Goal: Task Accomplishment & Management: Manage account settings

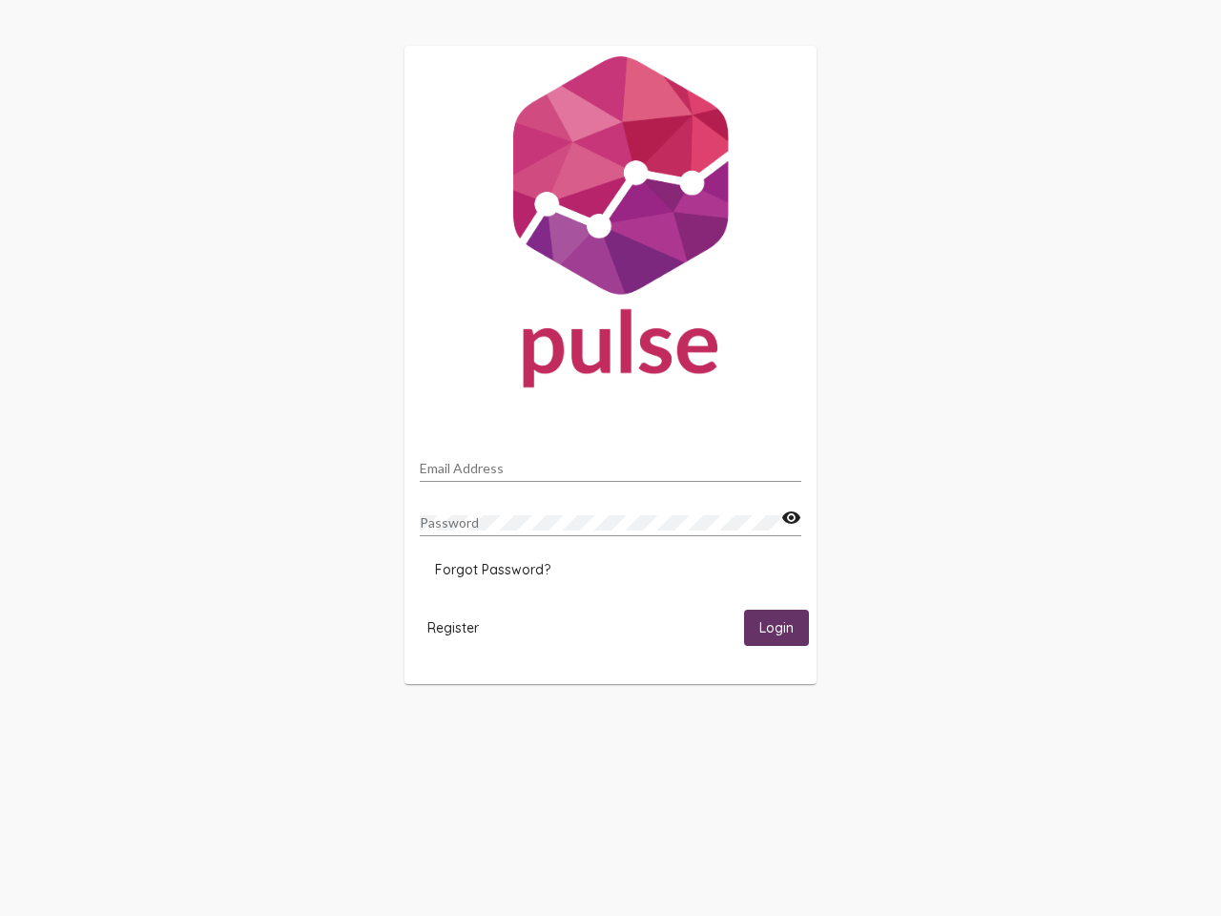
click at [611, 463] on input "Email Address" at bounding box center [611, 468] width 382 height 15
click at [791, 518] on mat-icon "visibility" at bounding box center [792, 518] width 20 height 23
click at [492, 570] on span "Forgot Password?" at bounding box center [492, 569] width 115 height 17
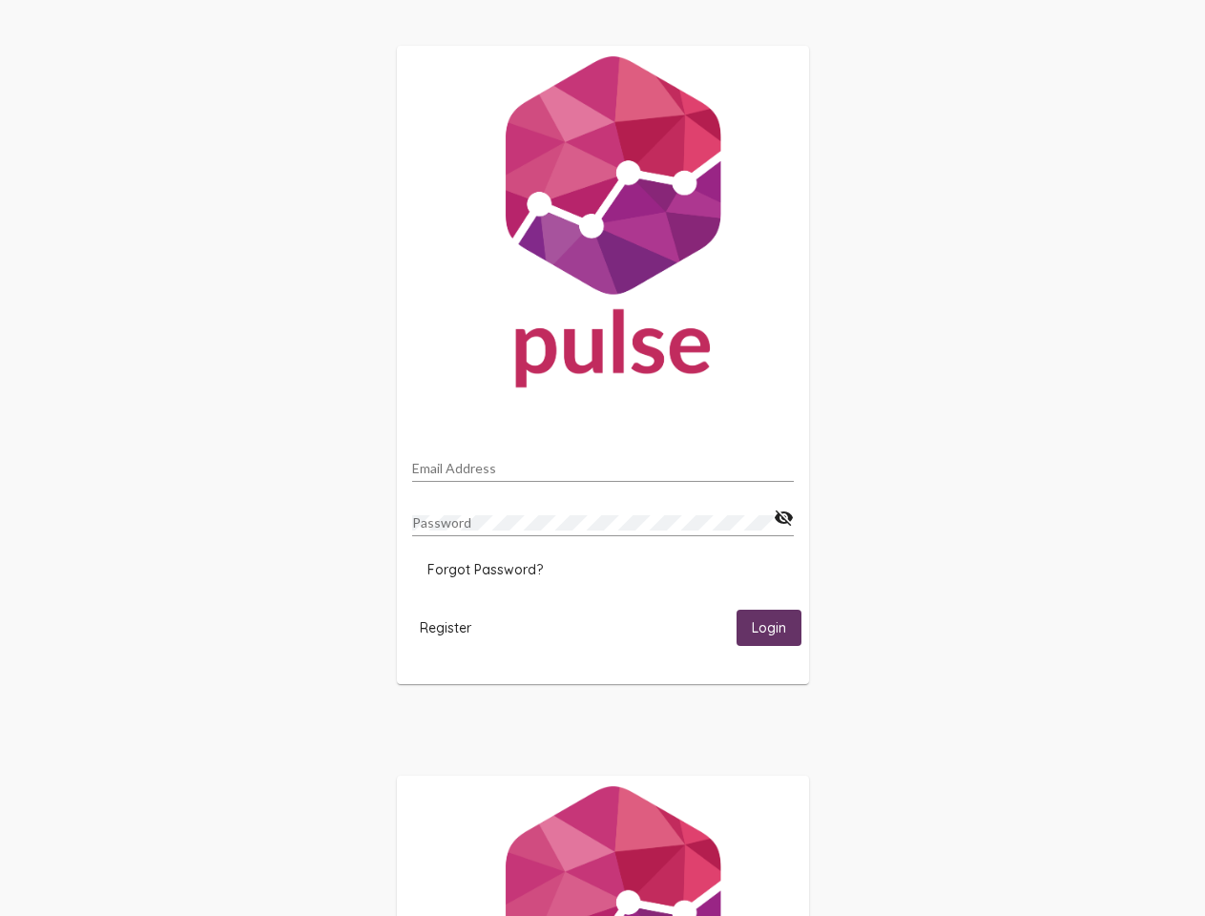
click at [453, 627] on span "Register" at bounding box center [446, 627] width 52 height 17
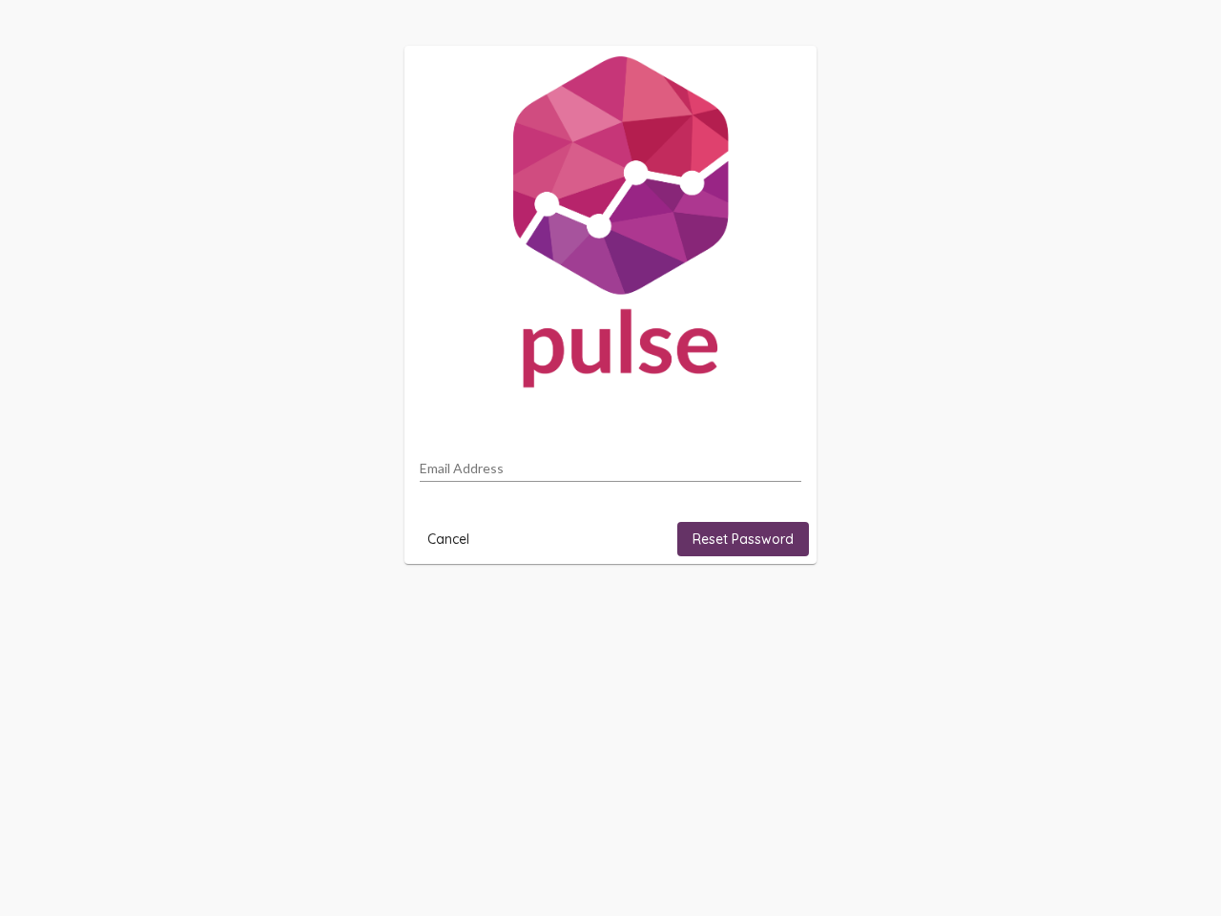
click at [777, 610] on html "Email Address Cancel Reset Password" at bounding box center [610, 305] width 1221 height 610
